Goal: Transaction & Acquisition: Book appointment/travel/reservation

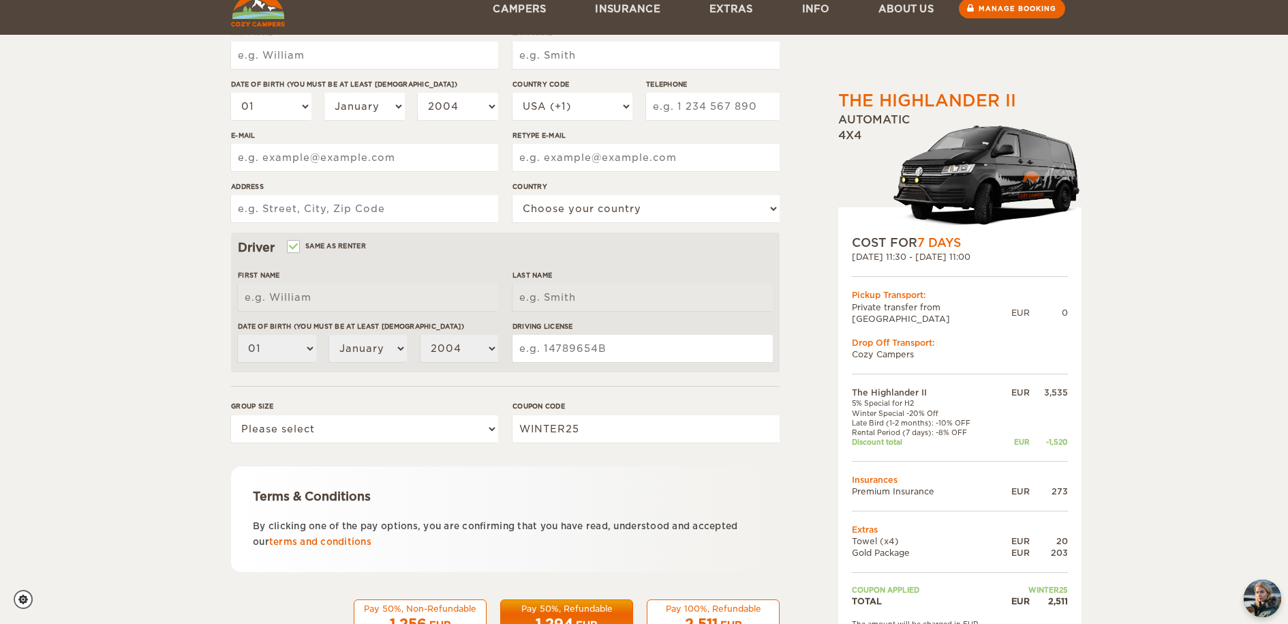
scroll to position [263, 0]
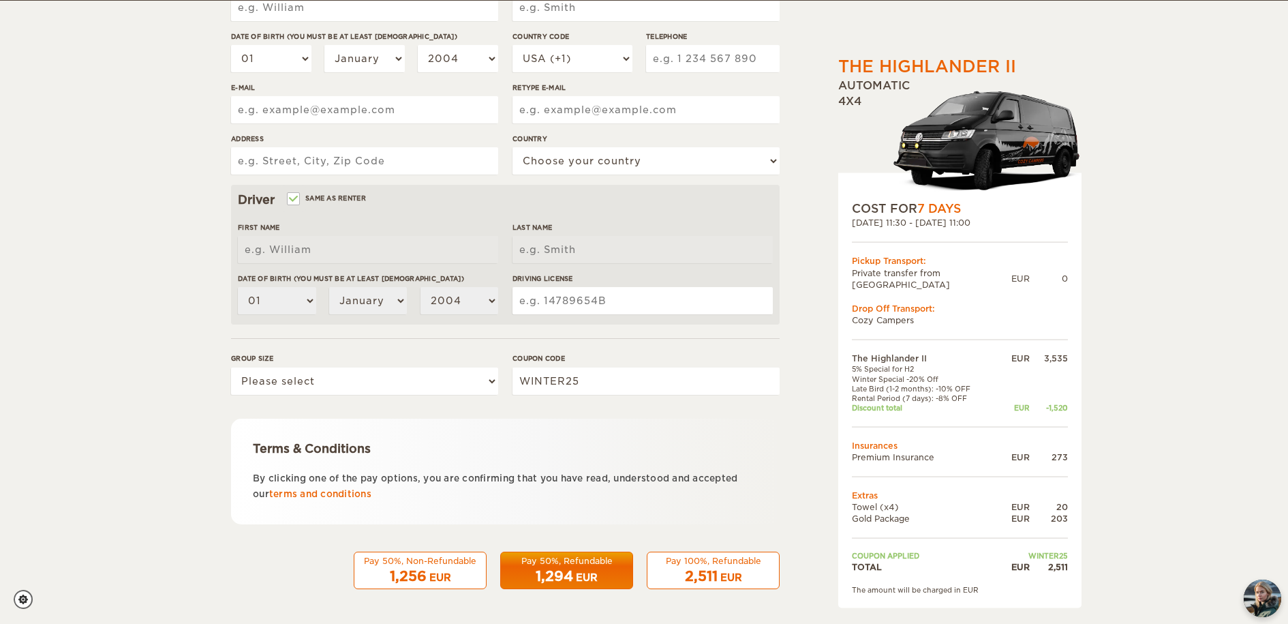
drag, startPoint x: 852, startPoint y: 375, endPoint x: 960, endPoint y: 371, distance: 107.7
click at [960, 383] on td "Late Bird (1-2 months): -10% OFF" at bounding box center [925, 388] width 147 height 10
click at [986, 383] on td "Late Bird (1-2 months): -10% OFF" at bounding box center [925, 388] width 147 height 10
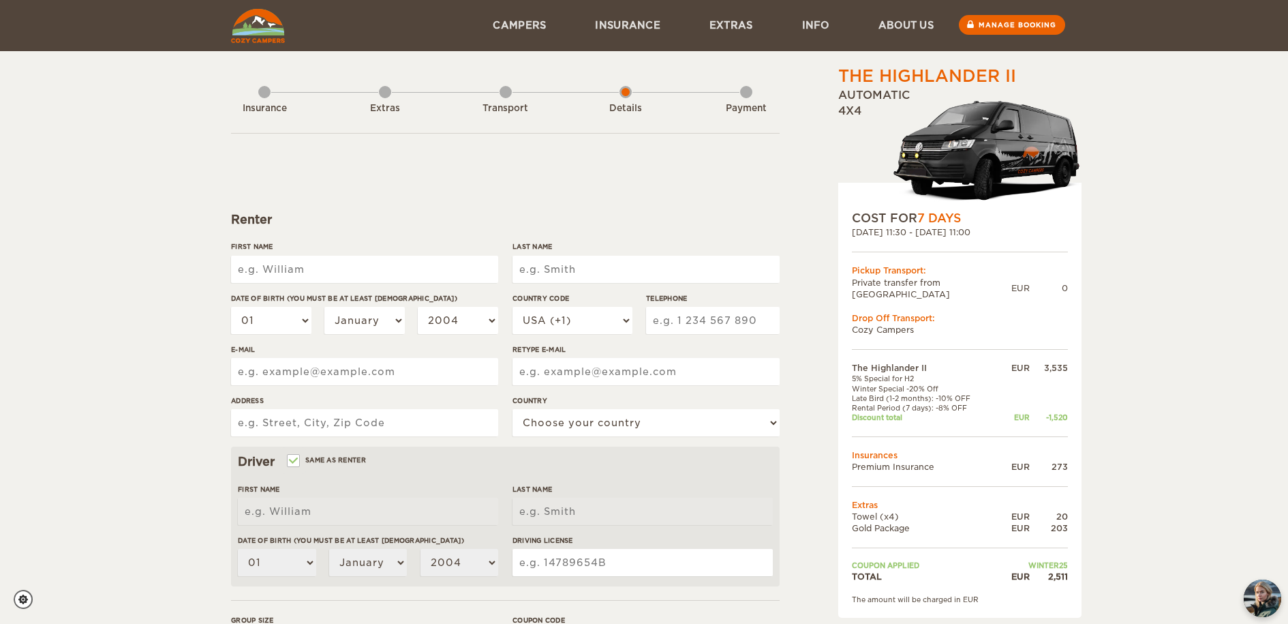
scroll to position [0, 0]
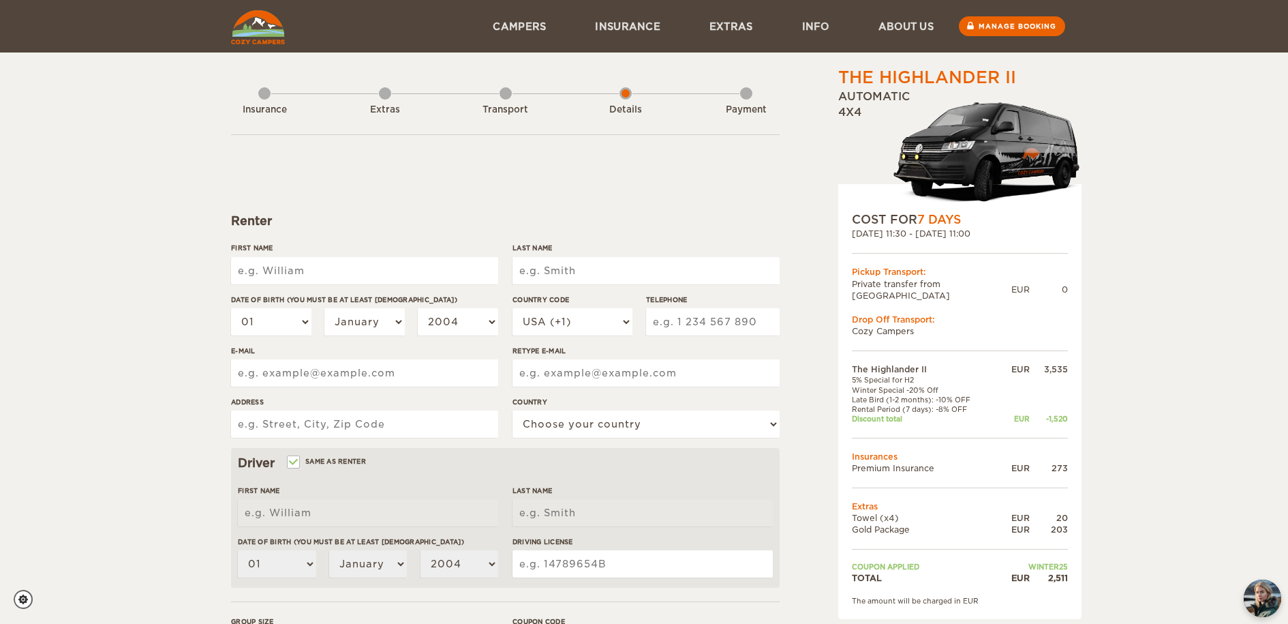
click at [1172, 219] on div "The Highlander II Expand Collapse Total 2,511 EUR Automatic 4x4 COST FOR 7 Days…" at bounding box center [644, 443] width 1288 height 886
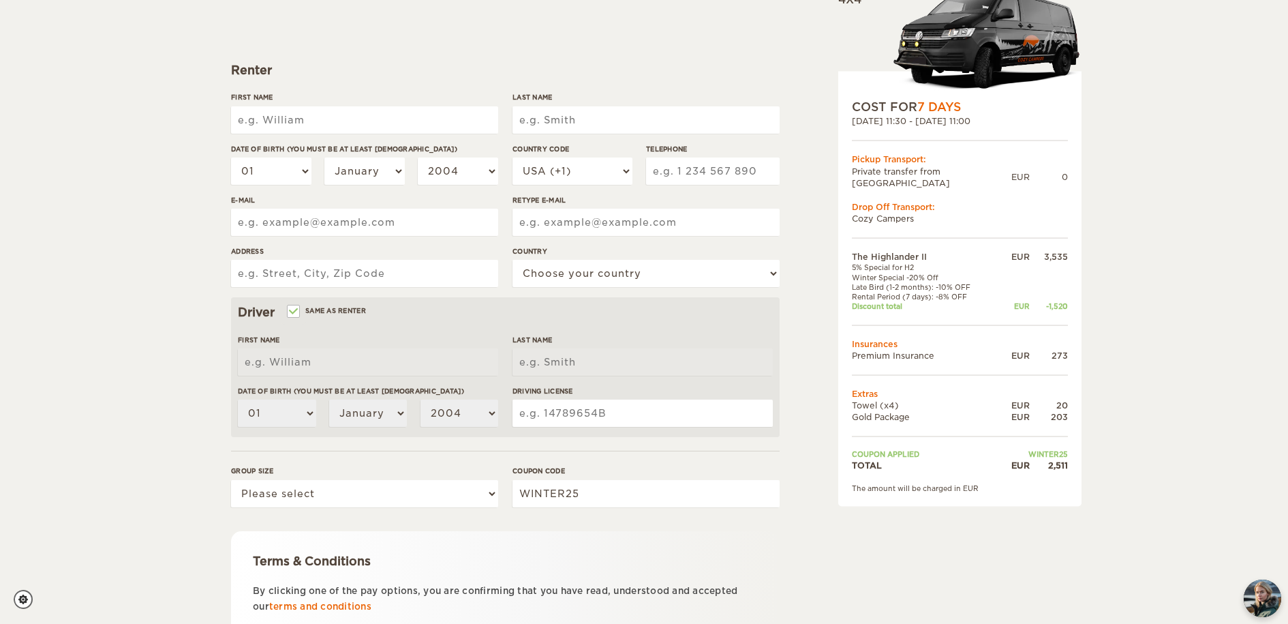
scroll to position [263, 0]
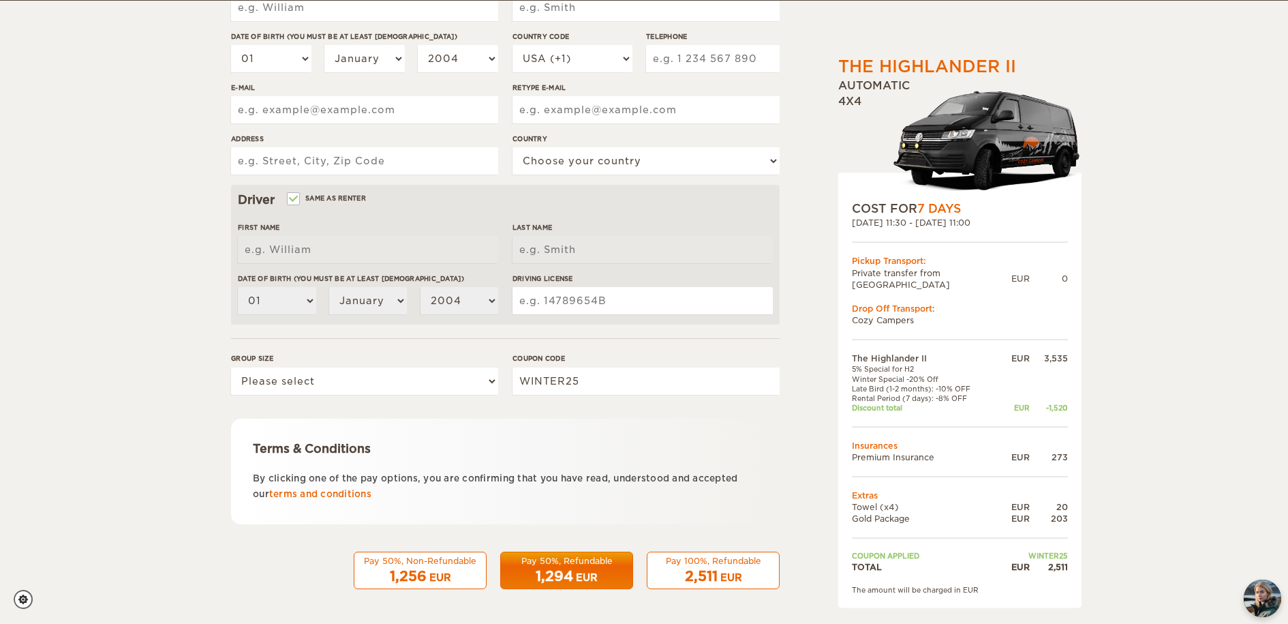
click at [616, 485] on p "By clicking one of the pay options, you are confirming that you have read, unde…" at bounding box center [505, 486] width 505 height 32
click at [603, 567] on div "1,294 EUR" at bounding box center [566, 576] width 115 height 20
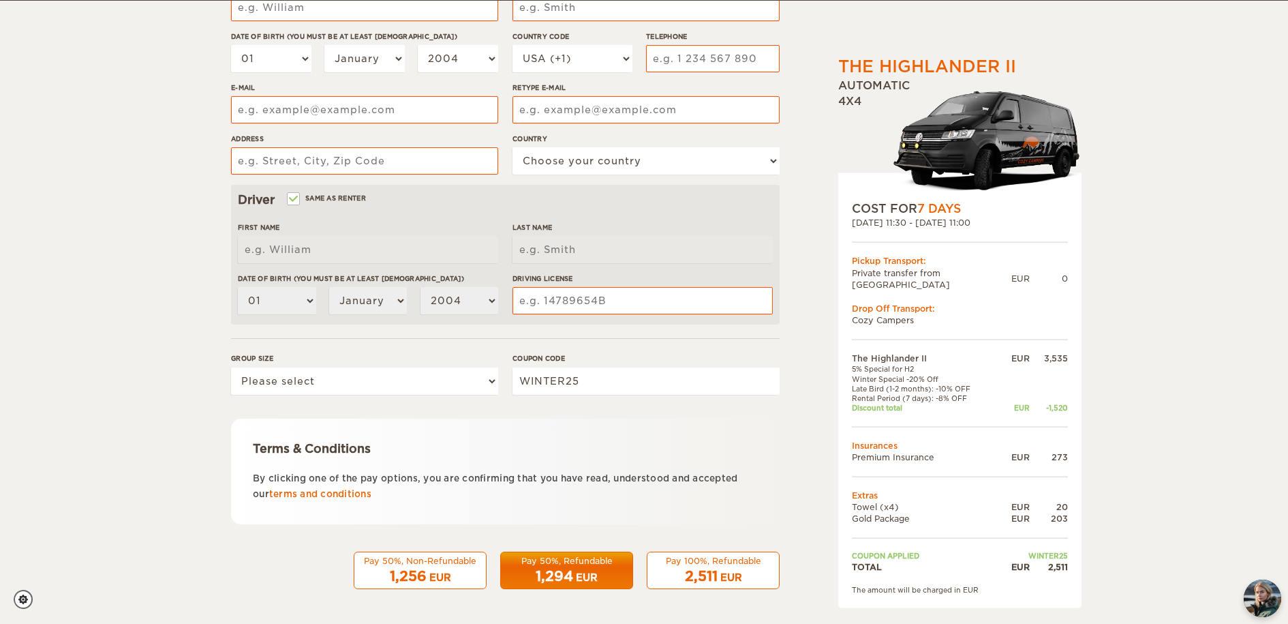
click at [673, 569] on div "2,511 EUR" at bounding box center [713, 576] width 115 height 20
click at [574, 567] on div "1,294 EUR" at bounding box center [566, 576] width 115 height 20
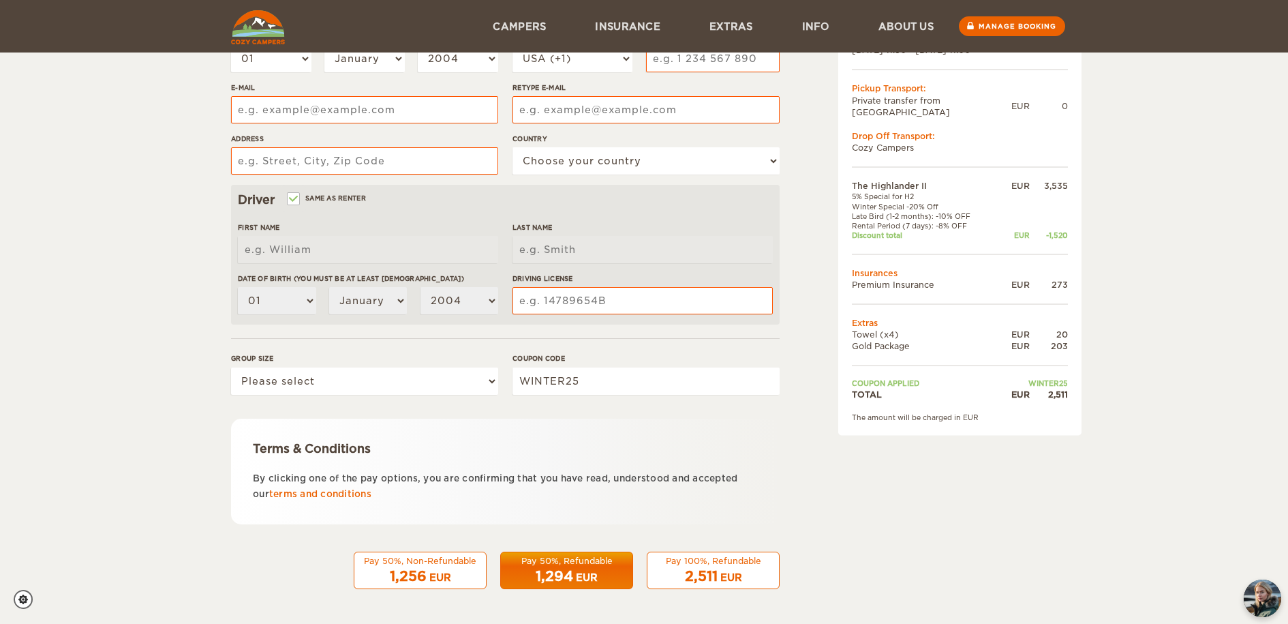
scroll to position [79, 0]
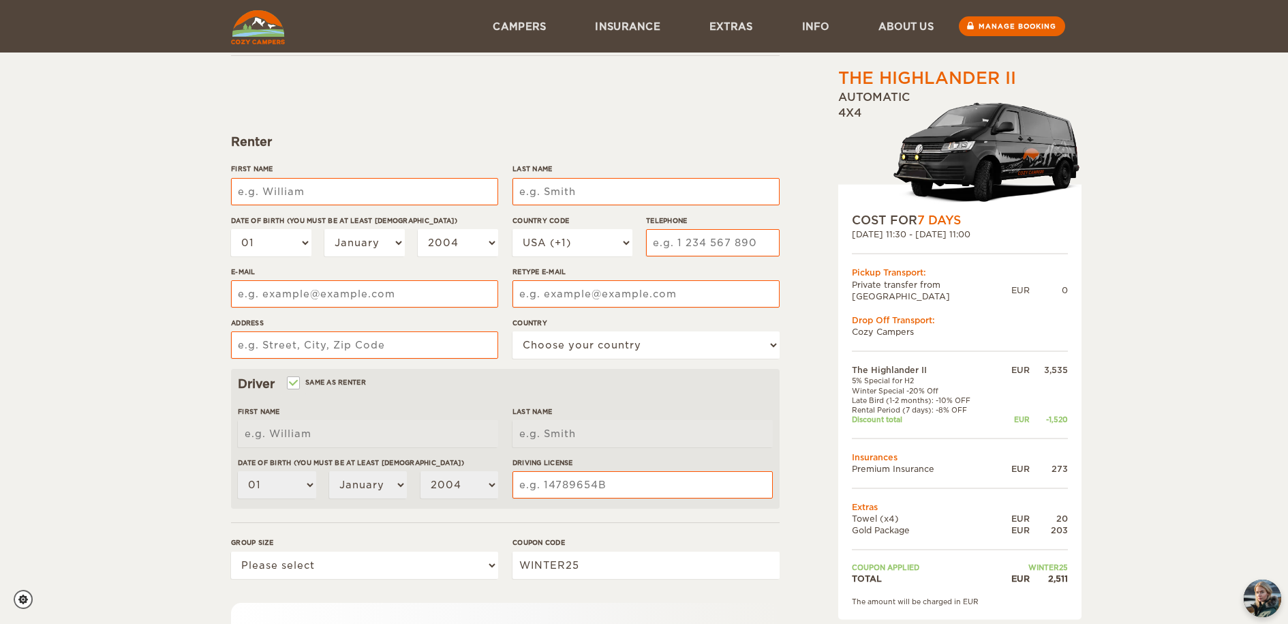
click at [74, 279] on div "The Highlander II Expand Collapse Total 2,511 EUR Automatic 4x4 COST FOR 7 Days…" at bounding box center [644, 364] width 1288 height 886
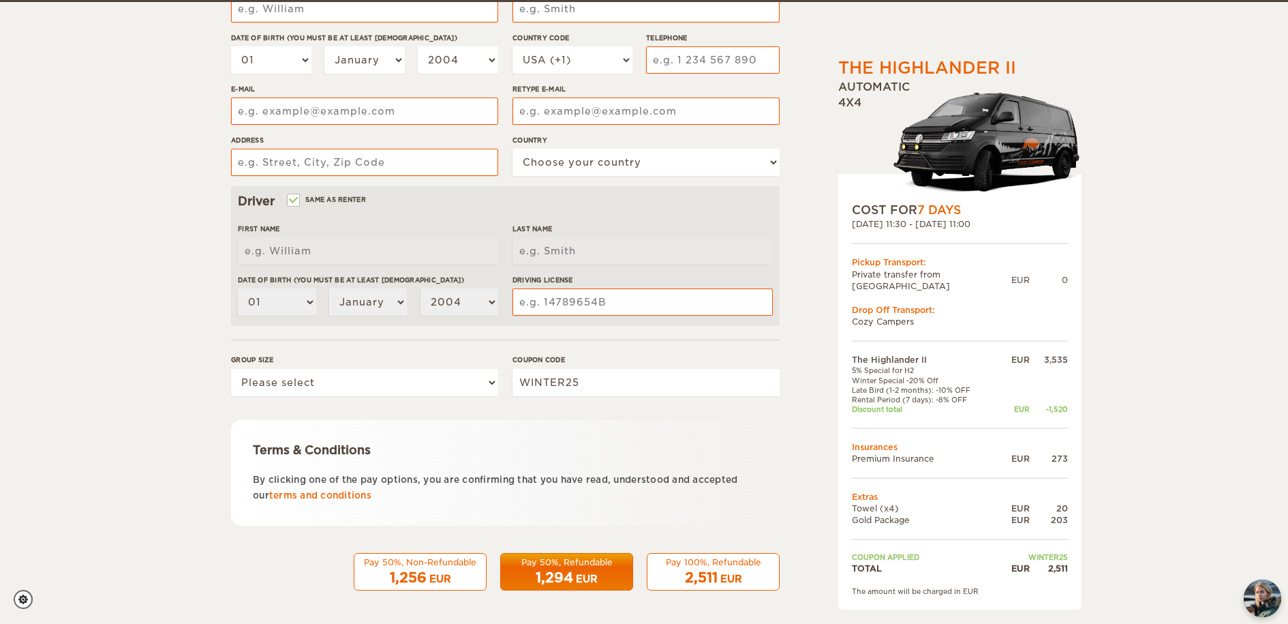
scroll to position [263, 0]
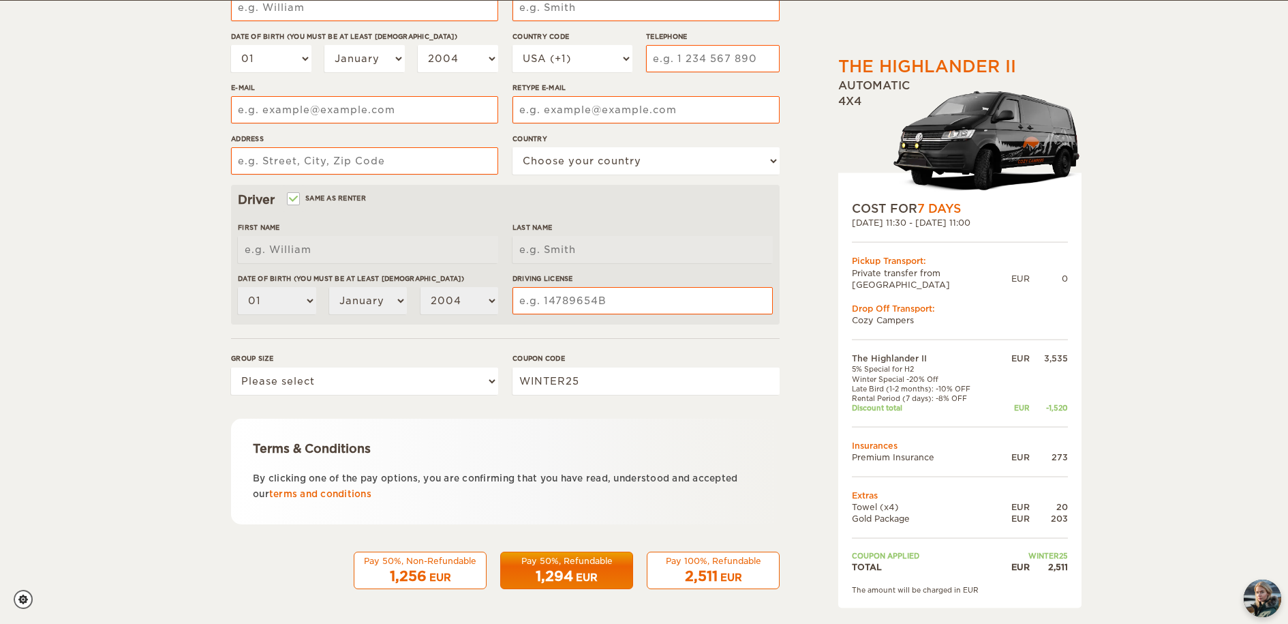
drag, startPoint x: 199, startPoint y: 523, endPoint x: 187, endPoint y: 530, distance: 14.0
click at [197, 523] on div "The Highlander II Expand Collapse Total 2,511 EUR Automatic 4x4 COST FOR 7 Days…" at bounding box center [644, 180] width 1288 height 886
click at [186, 106] on div "The Highlander II Expand Collapse Total 2,511 EUR Automatic 4x4 COST FOR 7 Days…" at bounding box center [644, 180] width 1288 height 886
